Goal: Information Seeking & Learning: Understand process/instructions

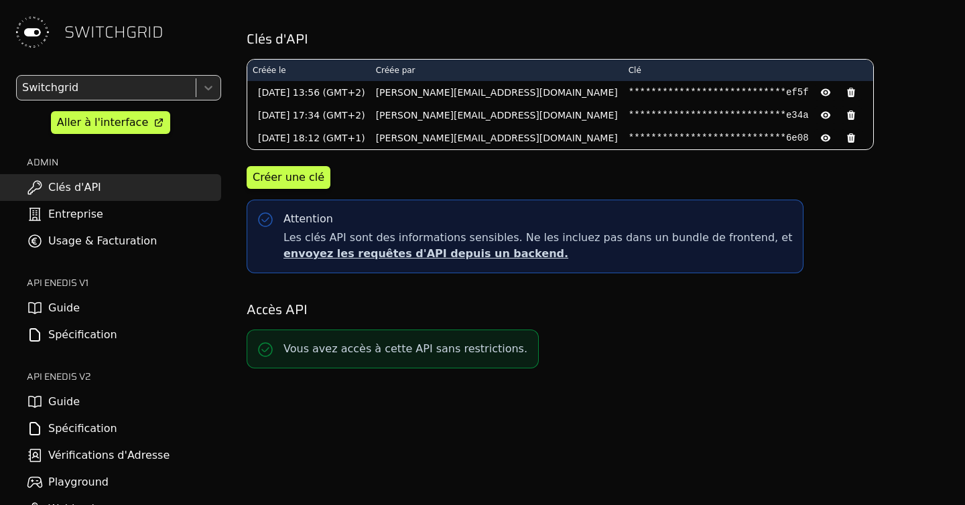
click at [961, 163] on div "**********" at bounding box center [596, 252] width 737 height 505
click at [962, 432] on div "**********" at bounding box center [596, 252] width 737 height 505
click at [74, 304] on link "Guide" at bounding box center [110, 308] width 221 height 27
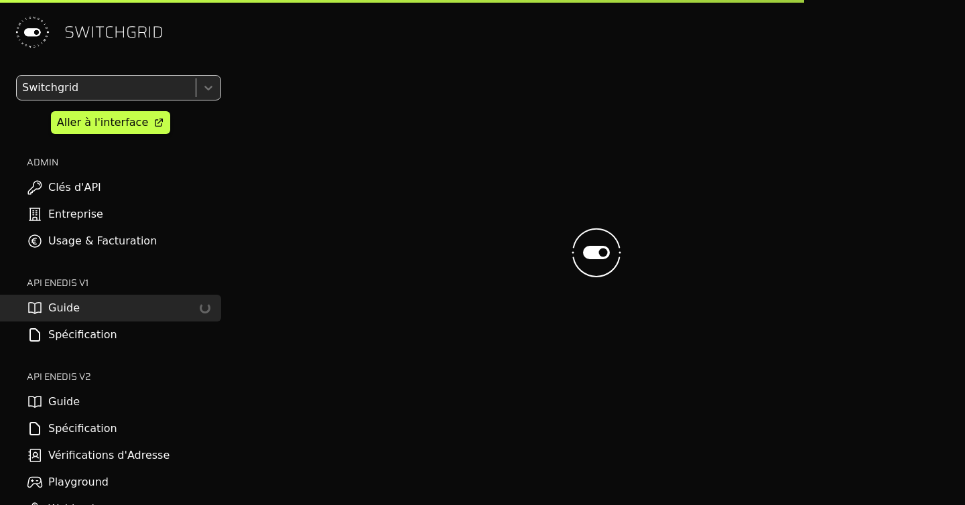
click at [66, 401] on link "Guide" at bounding box center [110, 402] width 221 height 27
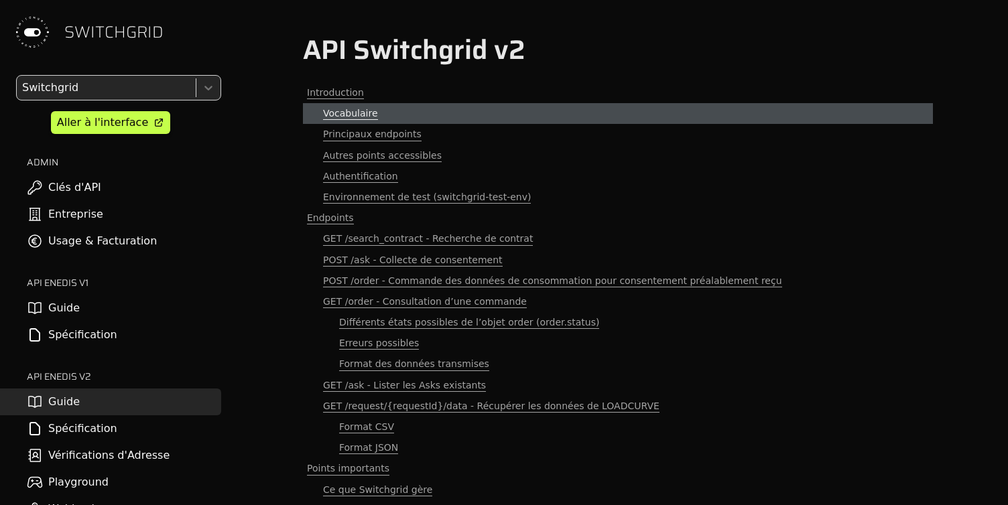
click at [351, 119] on span "Vocabulaire" at bounding box center [350, 113] width 55 height 13
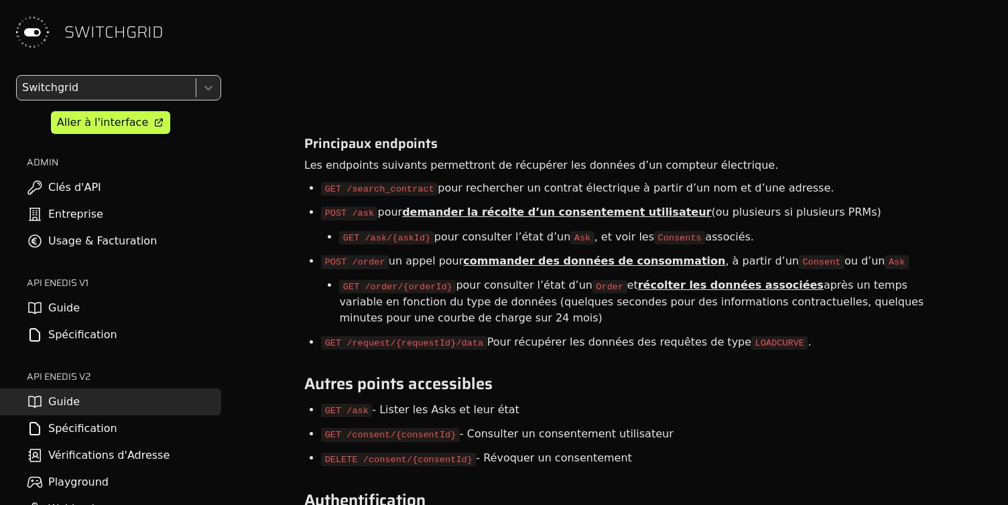
scroll to position [1174, 0]
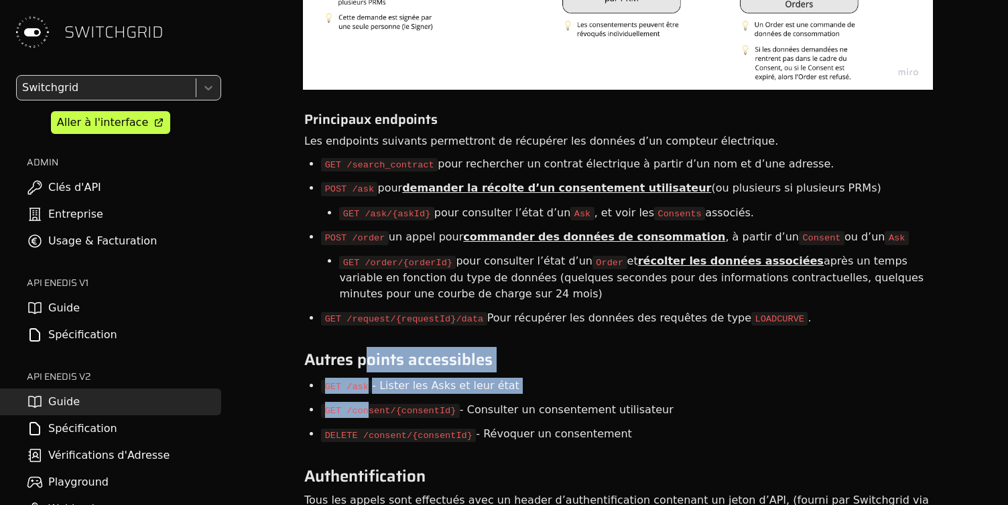
drag, startPoint x: 371, startPoint y: 363, endPoint x: 371, endPoint y: 411, distance: 48.9
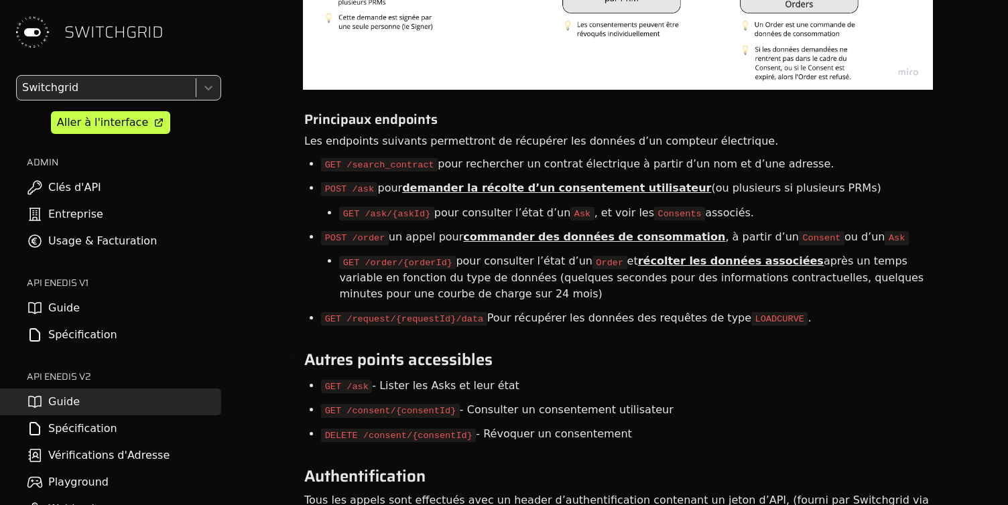
click at [375, 411] on code "GET /consent/{consentId}" at bounding box center [390, 410] width 139 height 13
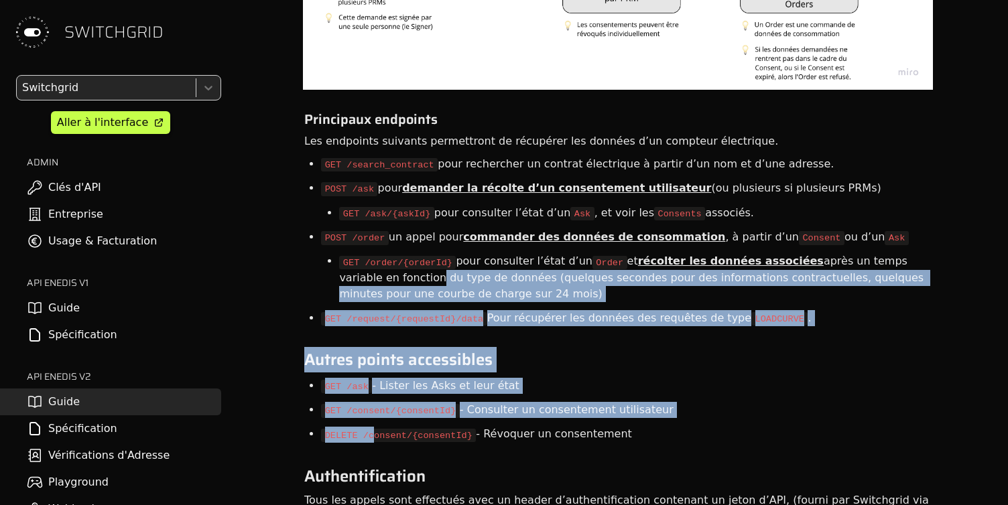
drag, startPoint x: 373, startPoint y: 433, endPoint x: 373, endPoint y: 275, distance: 157.5
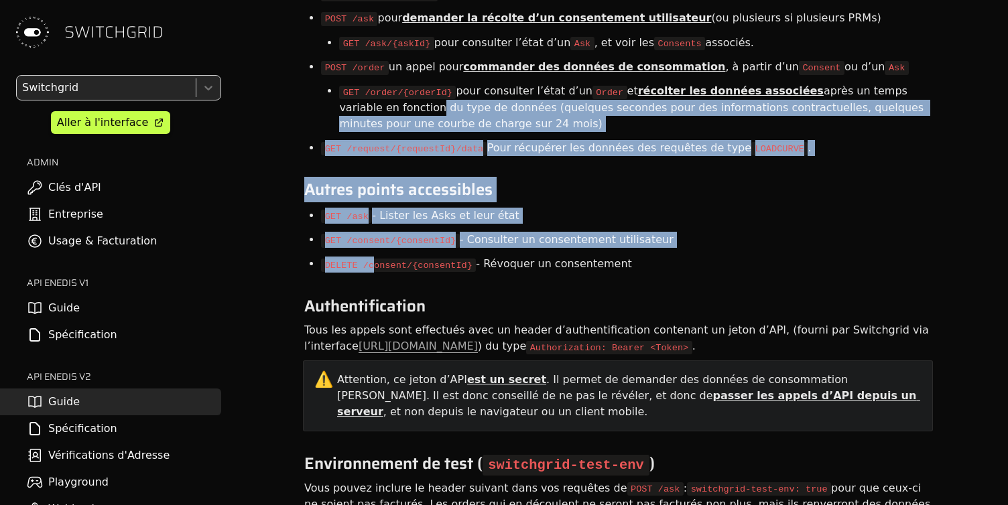
scroll to position [1475, 0]
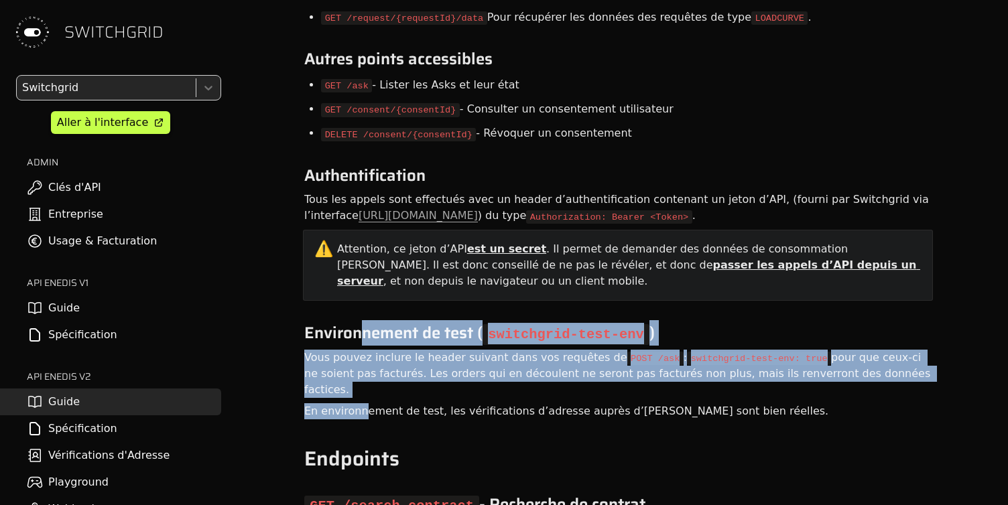
drag, startPoint x: 359, startPoint y: 336, endPoint x: 359, endPoint y: 385, distance: 49.6
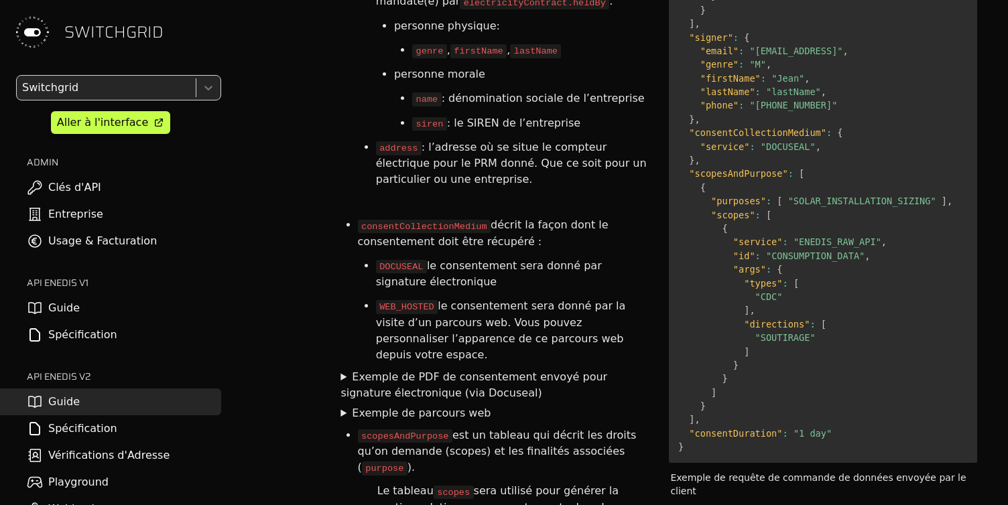
scroll to position [2780, 0]
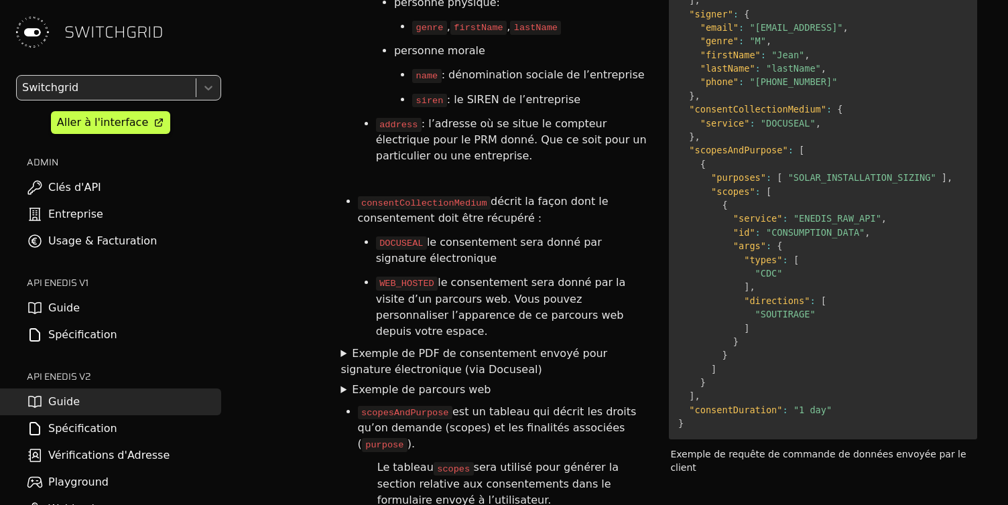
drag, startPoint x: 433, startPoint y: 54, endPoint x: 419, endPoint y: 249, distance: 194.8
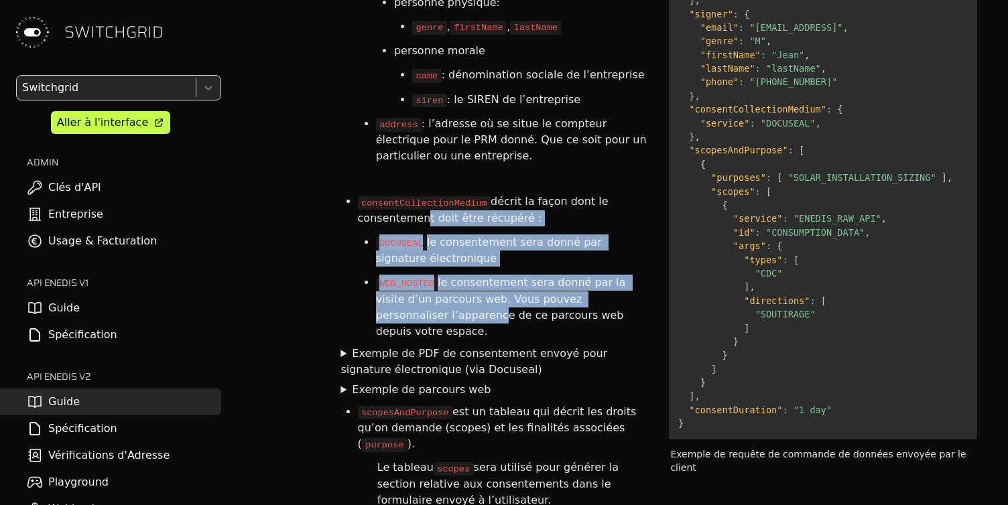
drag, startPoint x: 419, startPoint y: 249, endPoint x: 419, endPoint y: 147, distance: 101.9
click at [419, 190] on ul "consentCollectionMedium décrit la façon dont le consentement doit être récupéré…" at bounding box center [493, 266] width 308 height 153
click at [419, 190] on li "consentCollectionMedium décrit la façon dont le consentement doit être récupéré…" at bounding box center [503, 210] width 290 height 40
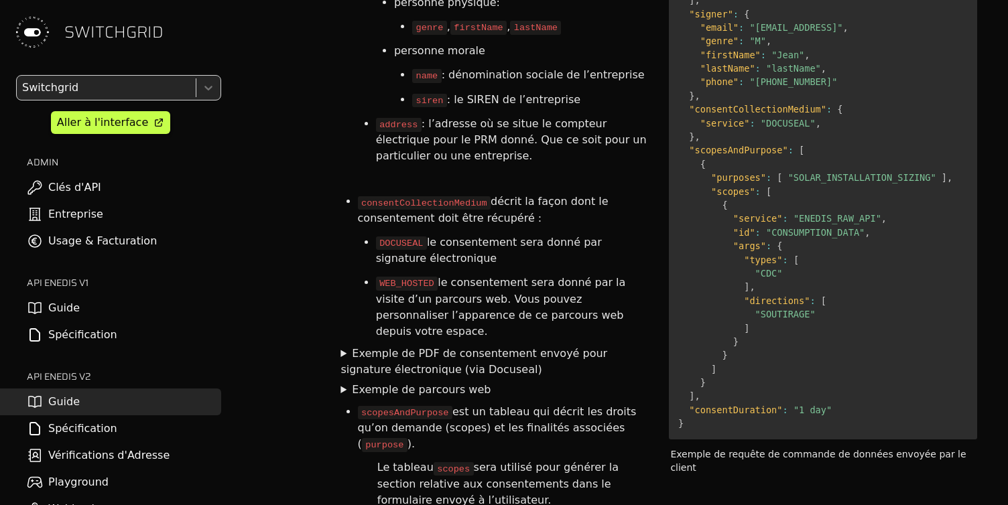
drag, startPoint x: 424, startPoint y: 134, endPoint x: 415, endPoint y: 224, distance: 90.9
click at [415, 224] on ul "consentCollectionMedium décrit la façon dont le consentement doit être récupéré…" at bounding box center [493, 266] width 308 height 153
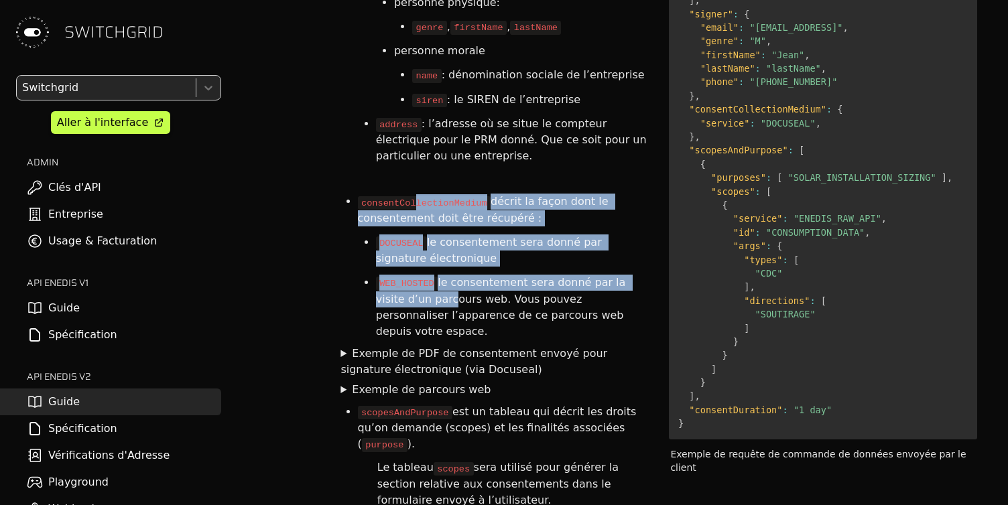
drag, startPoint x: 415, startPoint y: 224, endPoint x: 419, endPoint y: 124, distance: 100.6
click at [419, 190] on ul "consentCollectionMedium décrit la façon dont le consentement doit être récupéré…" at bounding box center [493, 266] width 308 height 153
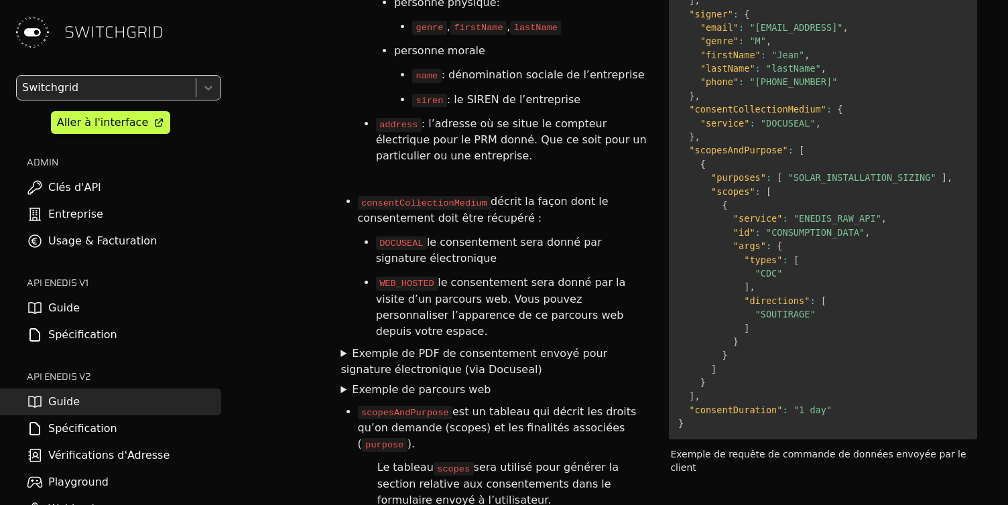
click at [419, 190] on li "consentCollectionMedium décrit la façon dont le consentement doit être récupéré…" at bounding box center [503, 210] width 290 height 40
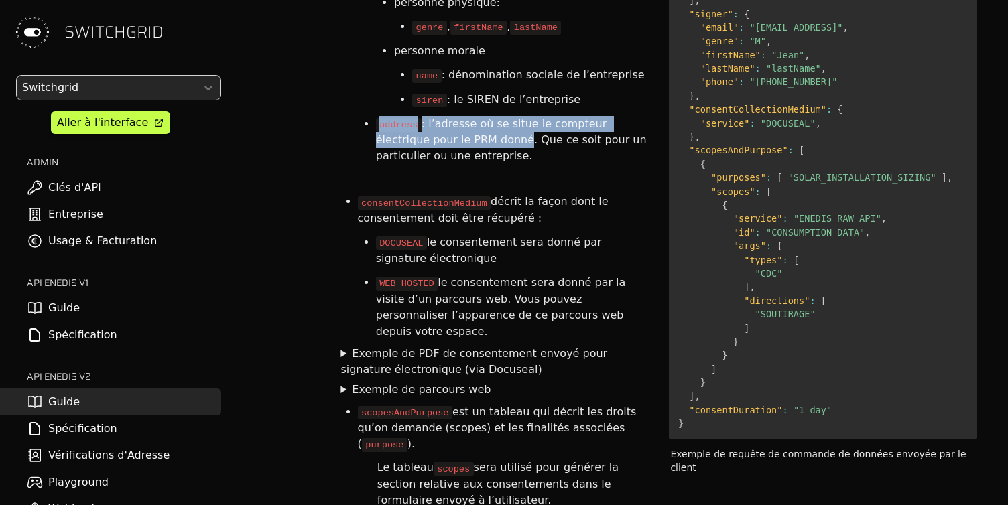
drag, startPoint x: 460, startPoint y: 42, endPoint x: 460, endPoint y: 74, distance: 32.2
click at [460, 112] on li "address : l’adresse où se situe le compteur électrique pour le PRM donné. Que c…" at bounding box center [512, 140] width 272 height 56
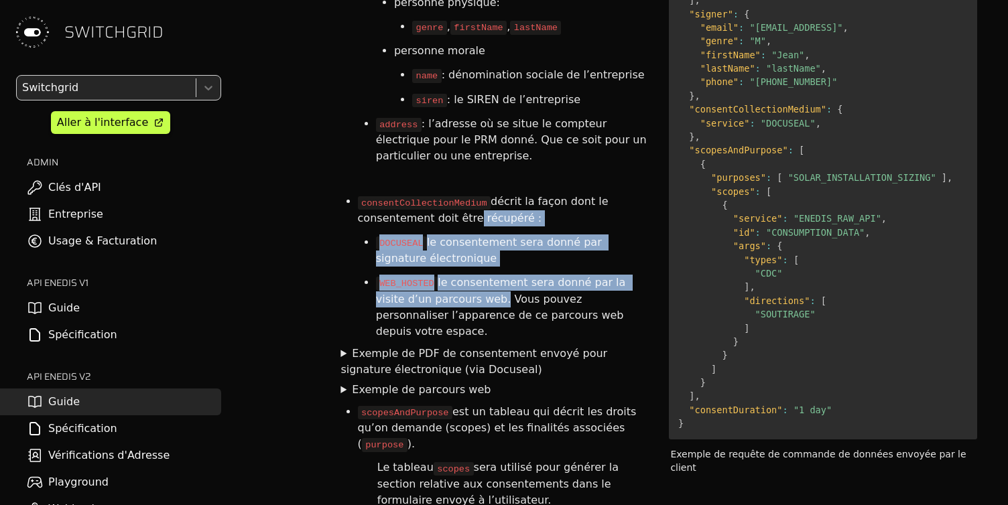
drag, startPoint x: 463, startPoint y: 233, endPoint x: 463, endPoint y: 149, distance: 83.1
click at [463, 190] on ul "consentCollectionMedium décrit la façon dont le consentement doit être récupéré…" at bounding box center [493, 266] width 308 height 153
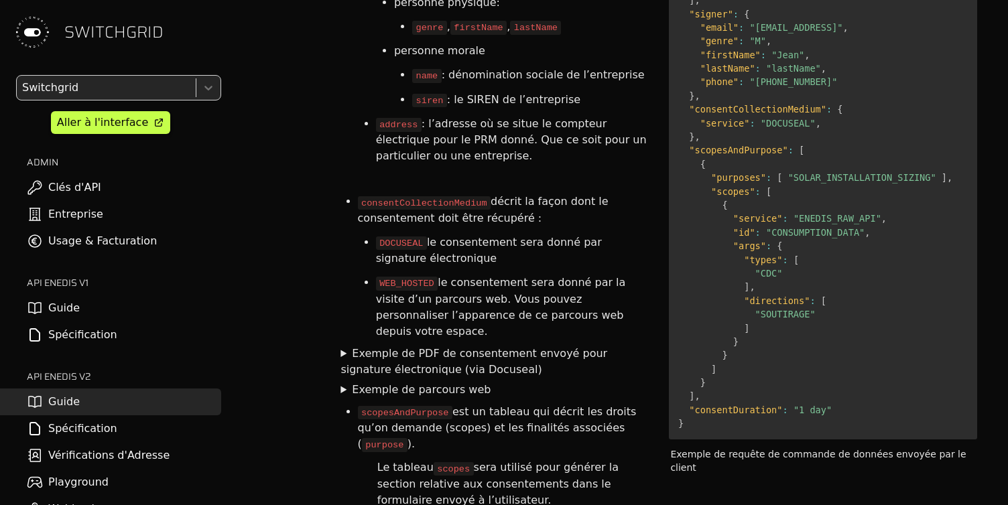
click at [350, 382] on summary "Exemple de parcours web" at bounding box center [493, 390] width 306 height 16
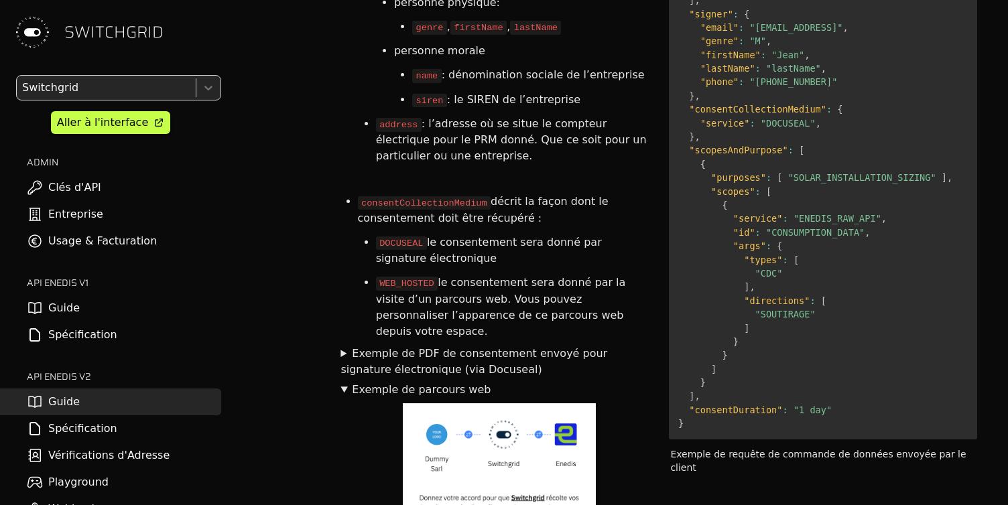
click at [344, 346] on summary "Exemple de PDF de consentement envoyé pour signature électronique (via Docuseal)" at bounding box center [493, 362] width 306 height 32
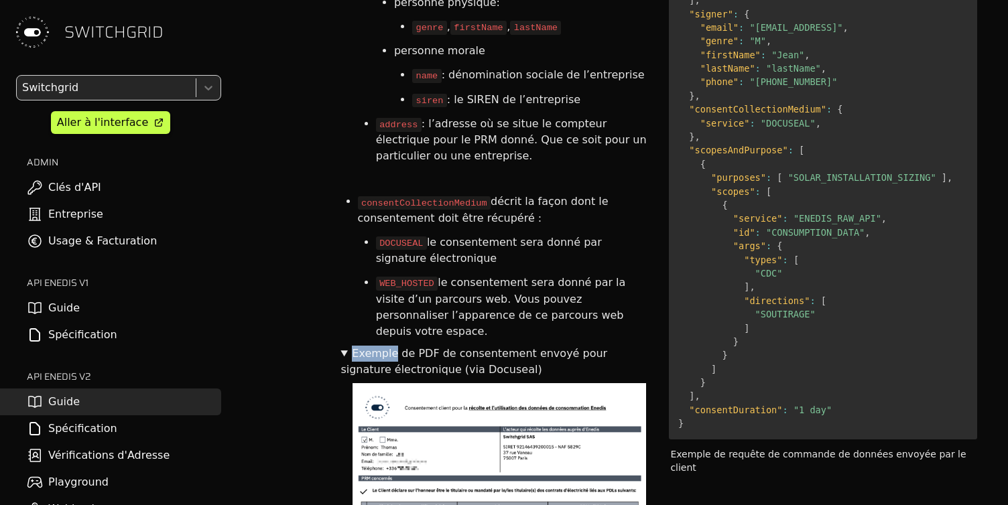
click at [344, 346] on summary "Exemple de PDF de consentement envoyé pour signature électronique (via Docuseal)" at bounding box center [493, 362] width 306 height 32
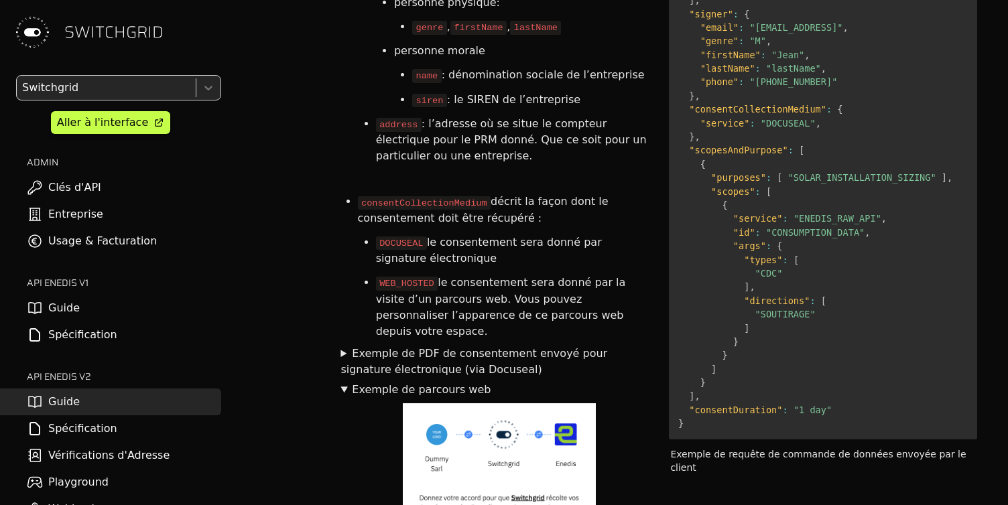
click at [344, 382] on summary "Exemple de parcours web" at bounding box center [493, 390] width 306 height 16
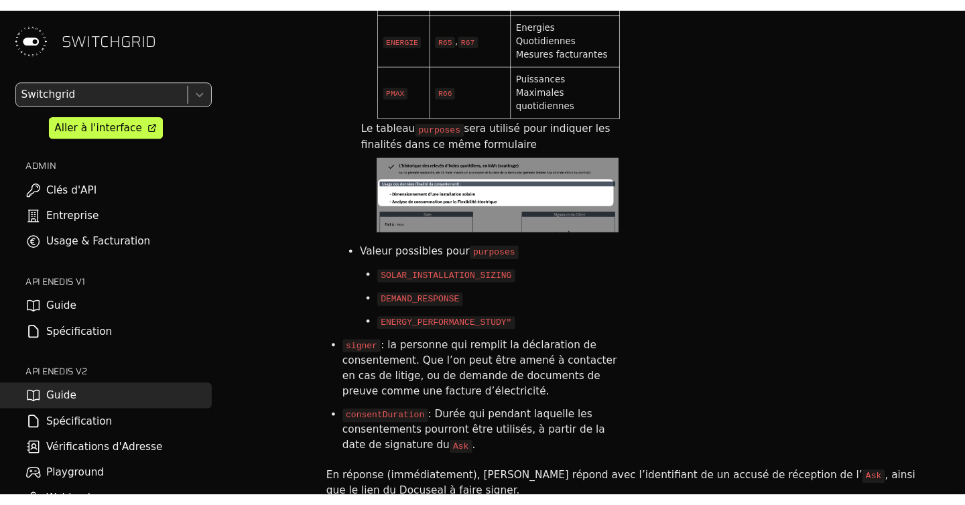
scroll to position [3685, 0]
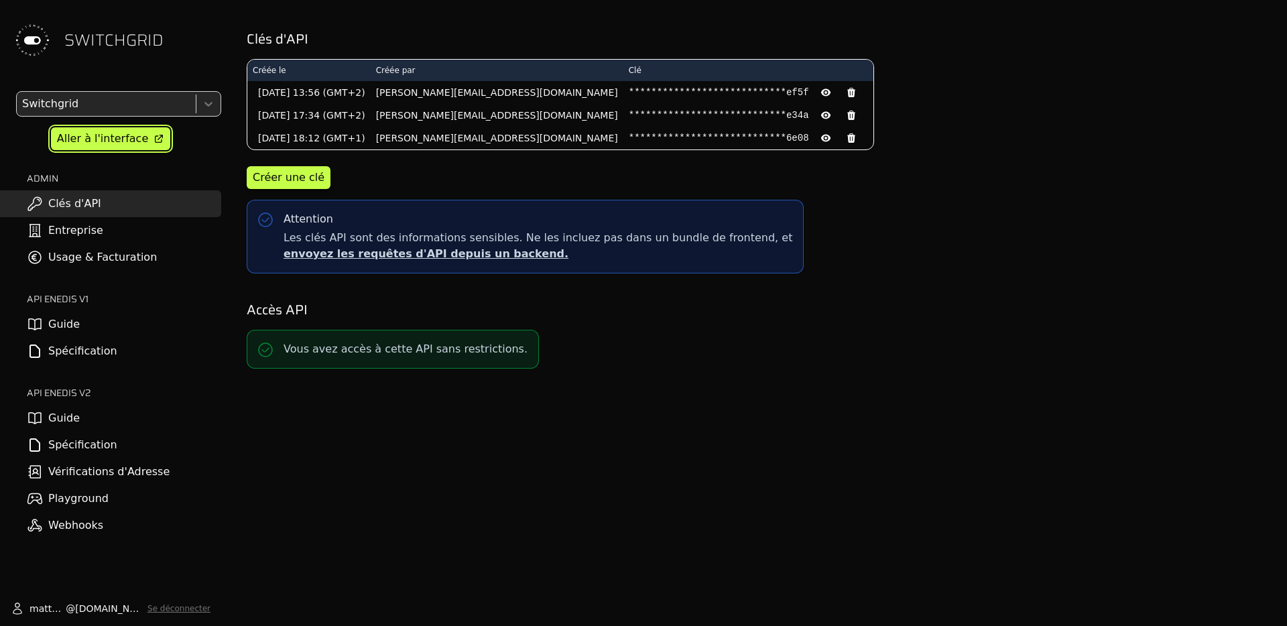
click at [127, 139] on div "Aller à l'interface" at bounding box center [102, 139] width 91 height 16
